Goal: Task Accomplishment & Management: Use online tool/utility

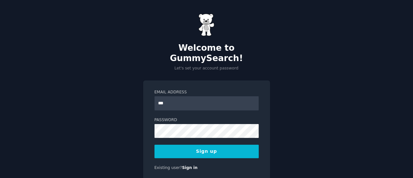
click at [387, 60] on div "Welcome to GummySearch! Let's set your account password Email Address *** Passw…" at bounding box center [206, 102] width 413 height 204
click at [223, 96] on input "***" at bounding box center [206, 103] width 104 height 14
type input "**********"
click at [251, 121] on keeper-lock "Open Keeper Popup" at bounding box center [252, 121] width 8 height 8
click at [293, 117] on div "**********" at bounding box center [206, 102] width 413 height 204
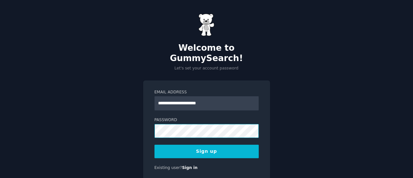
click at [146, 119] on div "**********" at bounding box center [206, 131] width 127 height 100
click at [212, 145] on button "Sign up" at bounding box center [206, 152] width 104 height 14
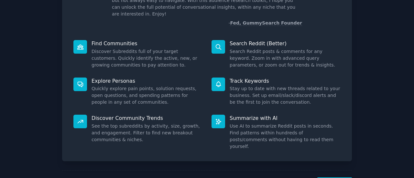
scroll to position [74, 0]
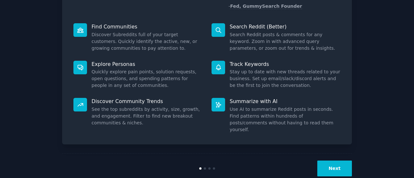
click at [338, 161] on button "Next" at bounding box center [335, 169] width 35 height 16
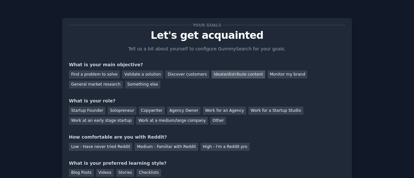
click at [238, 74] on div "Ideate/distribute content" at bounding box center [239, 75] width 54 height 8
click at [123, 81] on div "General market research" at bounding box center [96, 85] width 54 height 8
click at [231, 72] on div "Ideate/distribute content" at bounding box center [239, 75] width 54 height 8
click at [125, 111] on div "Solopreneur" at bounding box center [122, 111] width 28 height 8
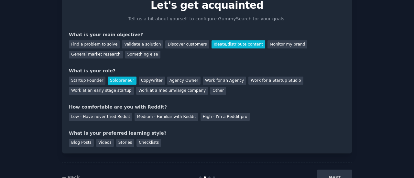
scroll to position [32, 0]
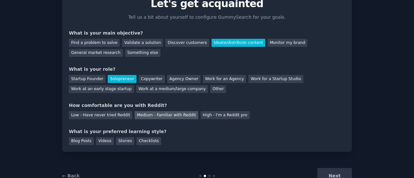
click at [155, 117] on div "Medium - Familiar with Reddit" at bounding box center [166, 115] width 63 height 8
click at [96, 144] on div "Videos" at bounding box center [105, 142] width 18 height 8
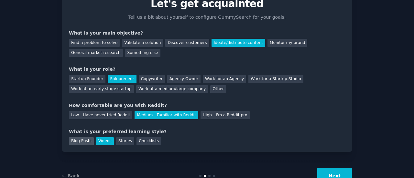
click at [76, 140] on div "Blog Posts" at bounding box center [81, 142] width 25 height 8
click at [99, 141] on div "Videos" at bounding box center [105, 142] width 18 height 8
click at [85, 141] on div "Blog Posts" at bounding box center [81, 142] width 25 height 8
click at [96, 145] on div "Videos" at bounding box center [105, 142] width 18 height 8
click at [338, 175] on button "Next" at bounding box center [335, 176] width 35 height 16
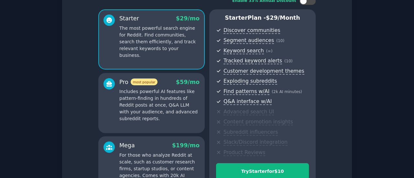
scroll to position [48, 0]
click at [176, 98] on p "Includes powerful AI features like pattern-finding in hundreds of Reddit posts …" at bounding box center [159, 106] width 80 height 34
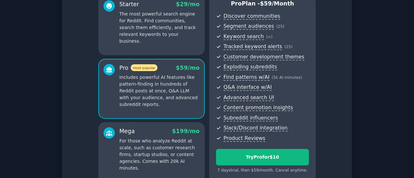
scroll to position [64, 0]
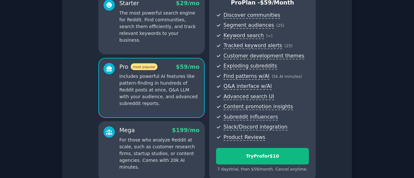
click at [140, 135] on div "Mega $ 199 /mo For those who analyze Reddit at scale, such as customer research…" at bounding box center [159, 149] width 80 height 44
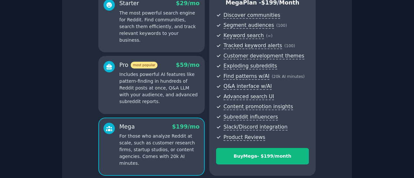
click at [148, 104] on p "Includes powerful AI features like pattern-finding in hundreds of Reddit posts …" at bounding box center [159, 88] width 80 height 34
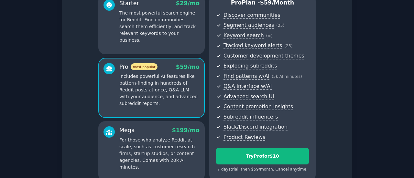
click at [173, 40] on div "Starter $ 29 /mo The most powerful search engine for Reddit. Find communities, …" at bounding box center [151, 24] width 107 height 60
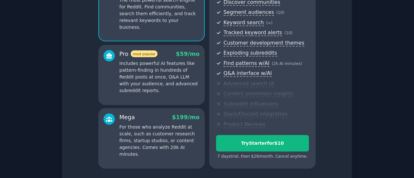
scroll to position [77, 0]
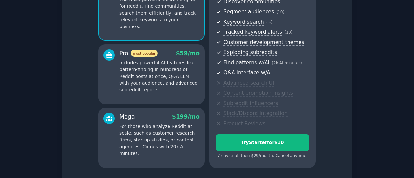
click at [143, 95] on div "Pro most popular $ 59 /mo Includes powerful AI features like pattern-finding in…" at bounding box center [151, 74] width 107 height 60
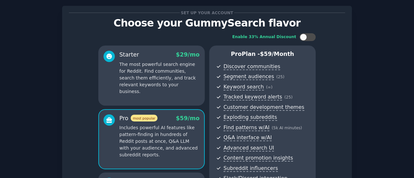
scroll to position [7, 0]
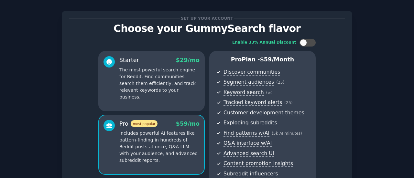
click at [146, 62] on div "Starter $ 29 /mo" at bounding box center [159, 60] width 80 height 8
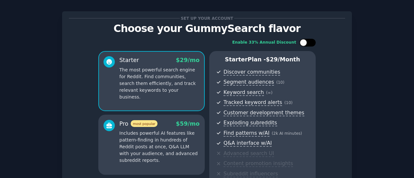
click at [302, 42] on div at bounding box center [303, 42] width 7 height 7
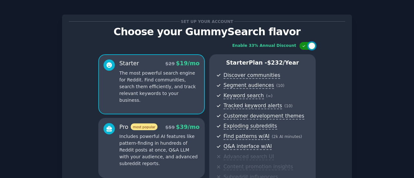
scroll to position [4, 0]
click at [311, 47] on div at bounding box center [312, 45] width 7 height 7
checkbox input "false"
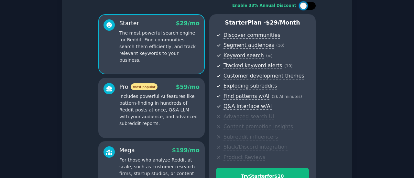
scroll to position [49, 0]
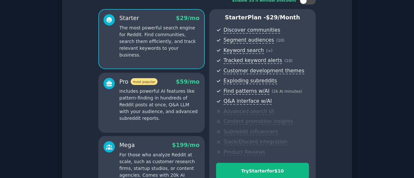
click at [186, 105] on p "Includes powerful AI features like pattern-finding in hundreds of Reddit posts …" at bounding box center [159, 105] width 80 height 34
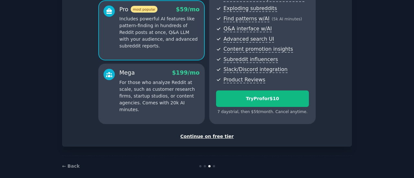
scroll to position [128, 0]
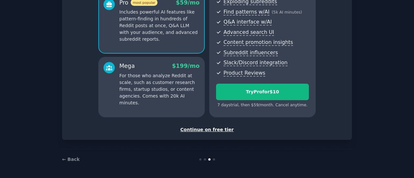
click at [225, 129] on div "Continue on free tier" at bounding box center [207, 130] width 277 height 7
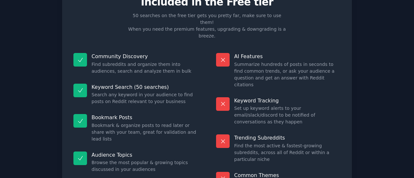
scroll to position [73, 0]
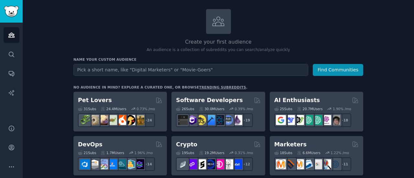
scroll to position [32, 0]
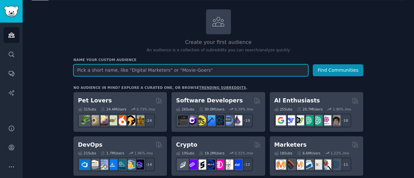
click at [192, 70] on input "text" at bounding box center [190, 70] width 235 height 12
type input "team fortress 2"
click at [313, 64] on button "Find Communities" at bounding box center [338, 70] width 51 height 12
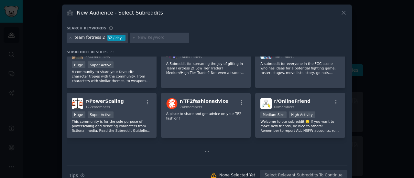
scroll to position [210, 0]
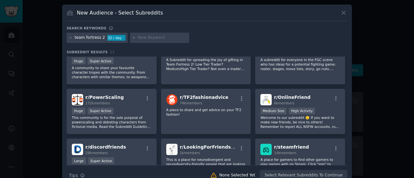
click at [191, 125] on div "r/ TF2fashionadvice 74k members A place to share and get advice on your TF2 fas…" at bounding box center [206, 112] width 90 height 46
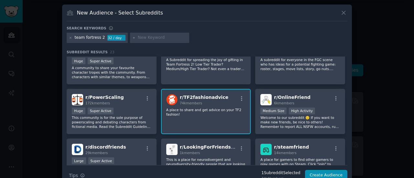
click at [191, 125] on div "r/ TF2fashionadvice 74k members A place to share and get advice on your TF2 fas…" at bounding box center [206, 112] width 90 height 46
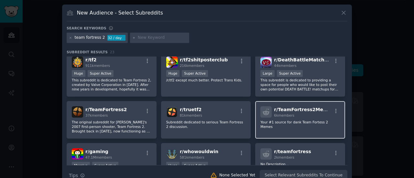
scroll to position [0, 0]
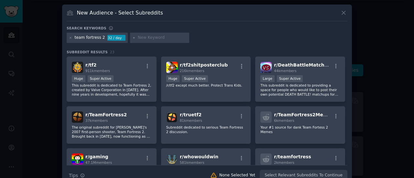
click at [354, 42] on div at bounding box center [207, 89] width 414 height 178
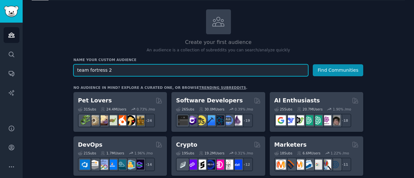
drag, startPoint x: 176, startPoint y: 72, endPoint x: 34, endPoint y: 67, distance: 141.9
type input "fifa"
click at [313, 64] on button "Find Communities" at bounding box center [338, 70] width 51 height 12
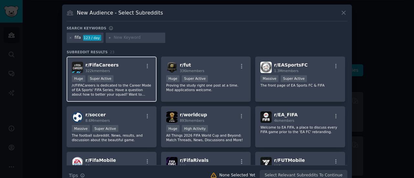
click at [120, 70] on div "r/ FifaCareers 322k members" at bounding box center [112, 67] width 80 height 11
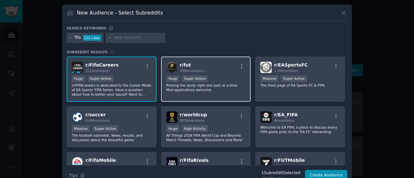
click at [209, 68] on div "r/ fut 336k members" at bounding box center [206, 67] width 80 height 11
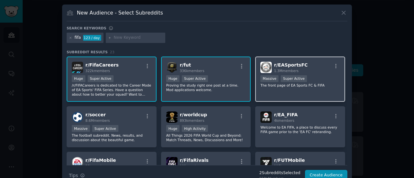
click at [305, 62] on div "r/ EASportsFC 1.3M members" at bounding box center [301, 67] width 80 height 11
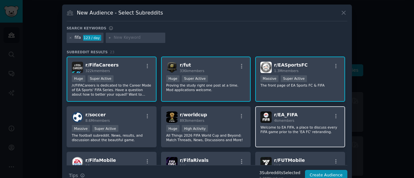
click at [332, 123] on div "r/ EA_FIFA 4k members Welcome to EA FIFA, a place to discuss every FIFA game pr…" at bounding box center [300, 127] width 90 height 41
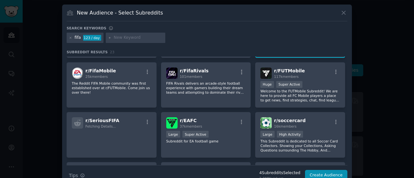
scroll to position [90, 0]
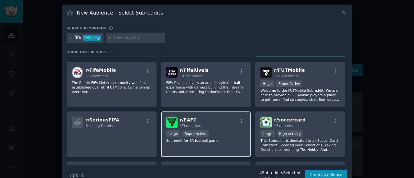
click at [216, 119] on div "r/ EAFC 37k members" at bounding box center [206, 122] width 80 height 11
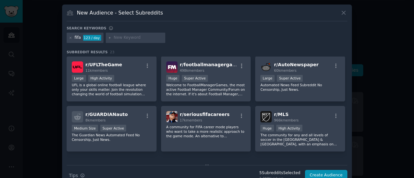
scroll to position [197, 0]
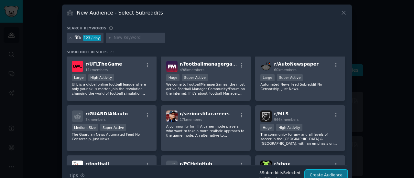
click at [321, 174] on button "Create Audience" at bounding box center [326, 175] width 43 height 11
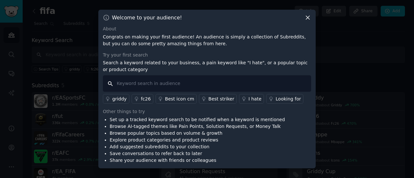
click at [185, 85] on input "text" at bounding box center [207, 83] width 209 height 17
click at [249, 97] on div "I hate" at bounding box center [255, 99] width 13 height 7
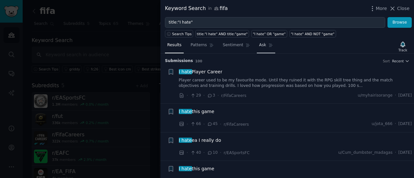
click at [259, 43] on span "Ask" at bounding box center [262, 45] width 7 height 6
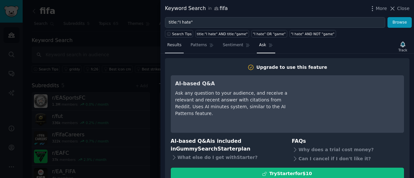
click at [176, 47] on span "Results" at bounding box center [174, 45] width 14 height 6
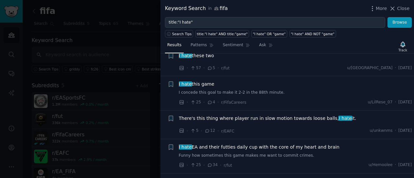
scroll to position [326, 0]
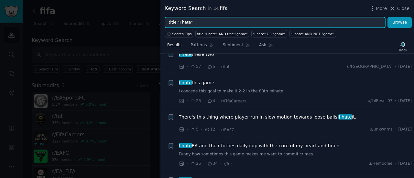
drag, startPoint x: 252, startPoint y: 21, endPoint x: 139, endPoint y: 22, distance: 113.3
click at [139, 22] on div "Keyword Search in fifa More Close title:"I hate" Browse Search Tips title:"I ha…" at bounding box center [207, 89] width 414 height 178
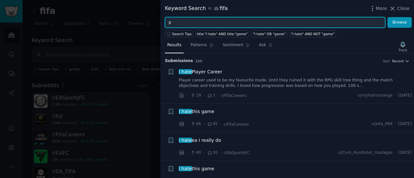
type input "p"
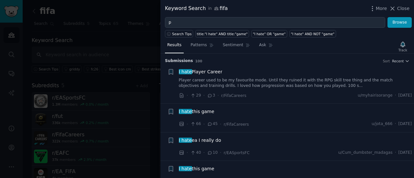
click at [144, 34] on div at bounding box center [207, 89] width 414 height 178
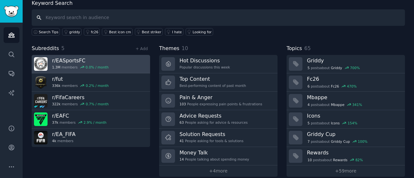
scroll to position [43, 0]
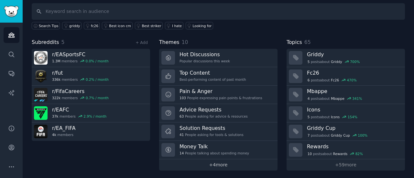
click at [210, 167] on link "+ 4 more" at bounding box center [218, 165] width 119 height 11
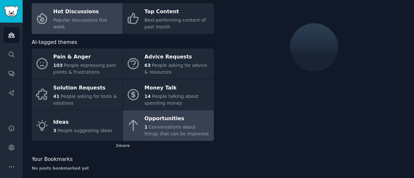
click at [163, 125] on span "Conversations about things that can be improved" at bounding box center [177, 131] width 64 height 12
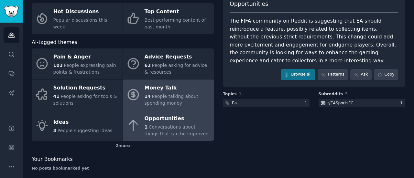
click at [163, 85] on div "Money Talk" at bounding box center [178, 88] width 66 height 10
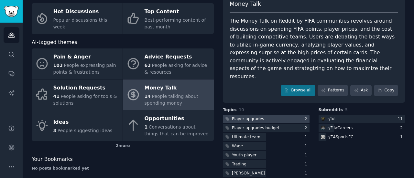
click at [256, 117] on div "Player upgrades" at bounding box center [248, 120] width 32 height 6
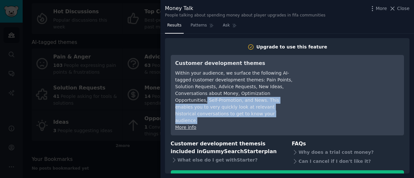
drag, startPoint x: 256, startPoint y: 111, endPoint x: 260, endPoint y: 97, distance: 14.9
click at [260, 97] on div "Within your audience, we surface the following AI-tagged customer development t…" at bounding box center [234, 97] width 118 height 54
click at [260, 108] on div "Within your audience, we surface the following AI-tagged customer development t…" at bounding box center [234, 97] width 118 height 54
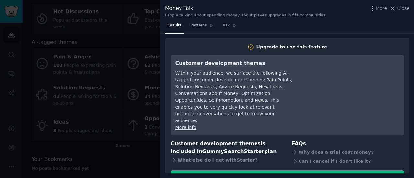
click at [137, 78] on div at bounding box center [207, 89] width 414 height 178
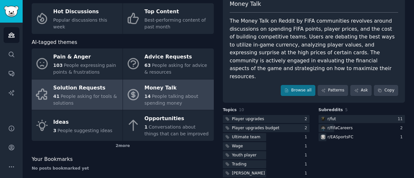
click at [91, 87] on div "Solution Requests" at bounding box center [86, 88] width 66 height 10
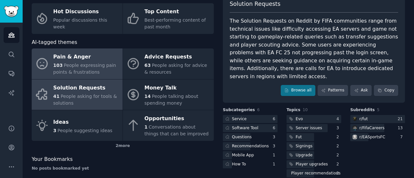
click at [95, 63] on span "People expressing pain points & frustrations" at bounding box center [84, 69] width 63 height 12
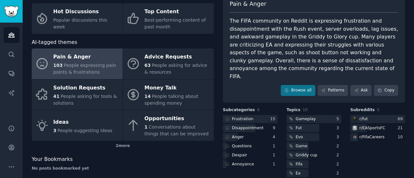
click at [391, 18] on div "The FIFA community on Reddit is expressing frustration and disappointment with …" at bounding box center [314, 48] width 169 height 63
